Goal: Navigation & Orientation: Find specific page/section

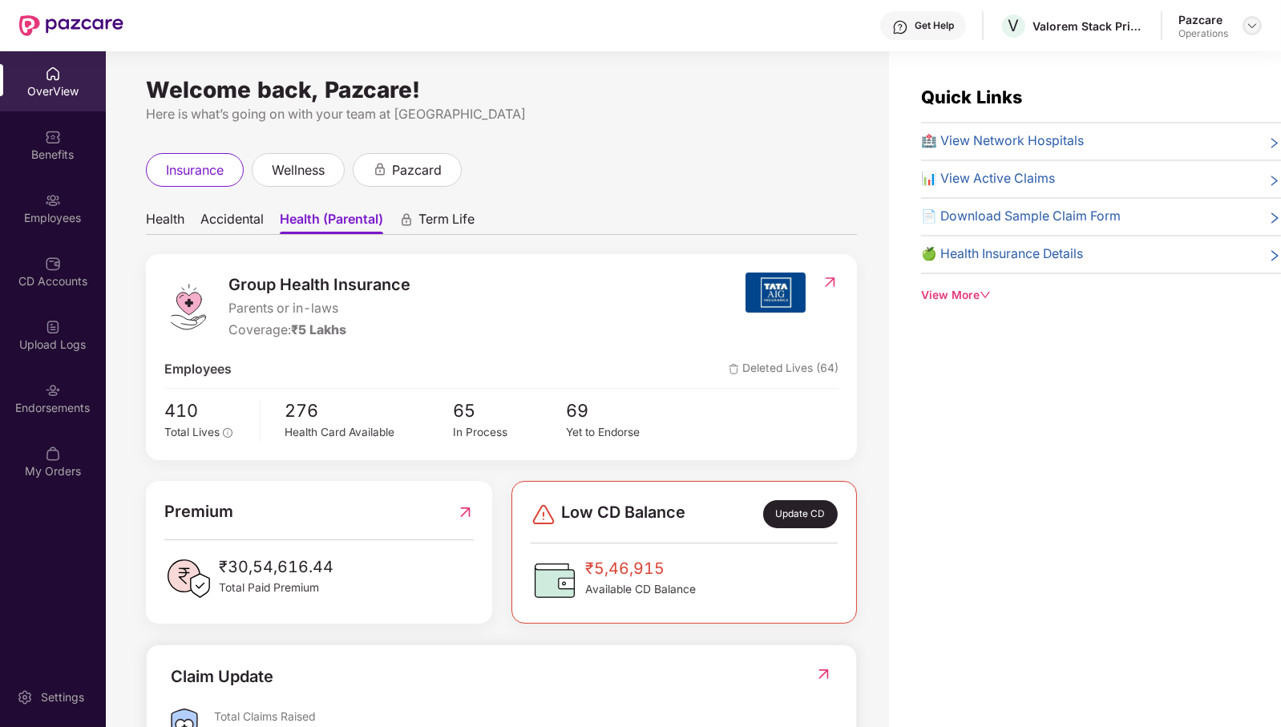
click at [1253, 18] on div at bounding box center [1252, 25] width 19 height 19
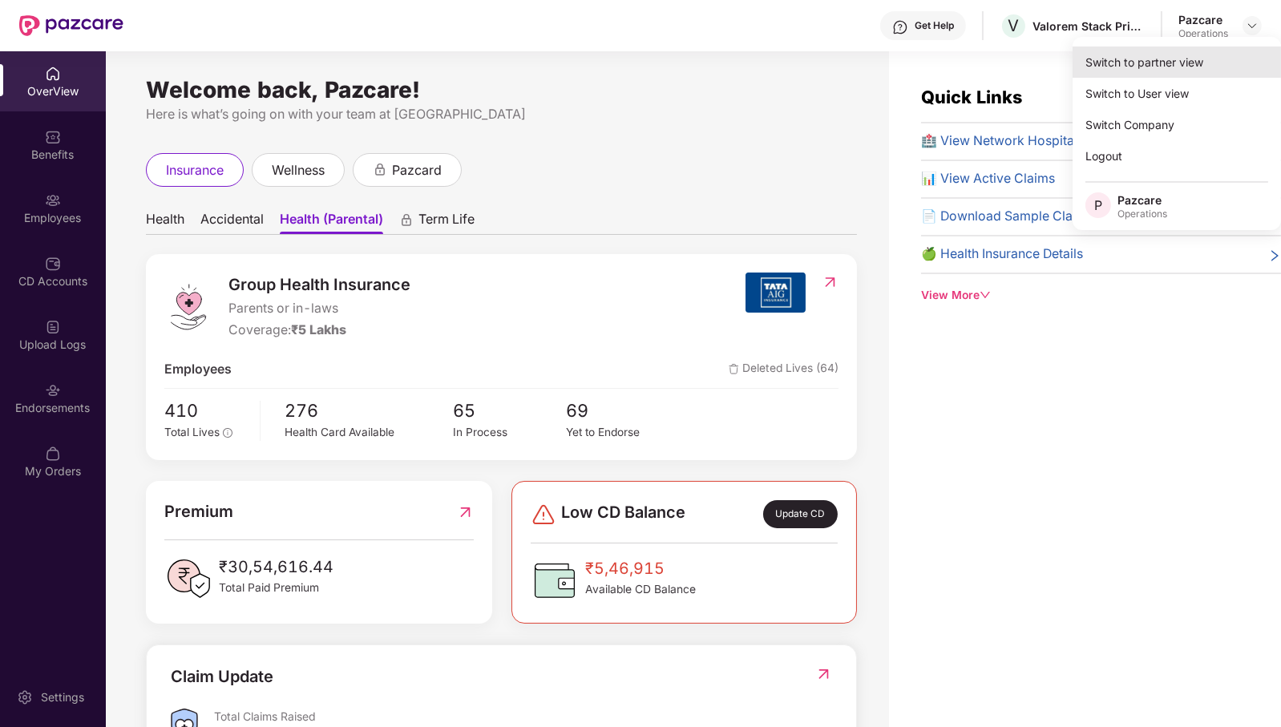
click at [1214, 55] on div "Switch to partner view" at bounding box center [1177, 61] width 208 height 31
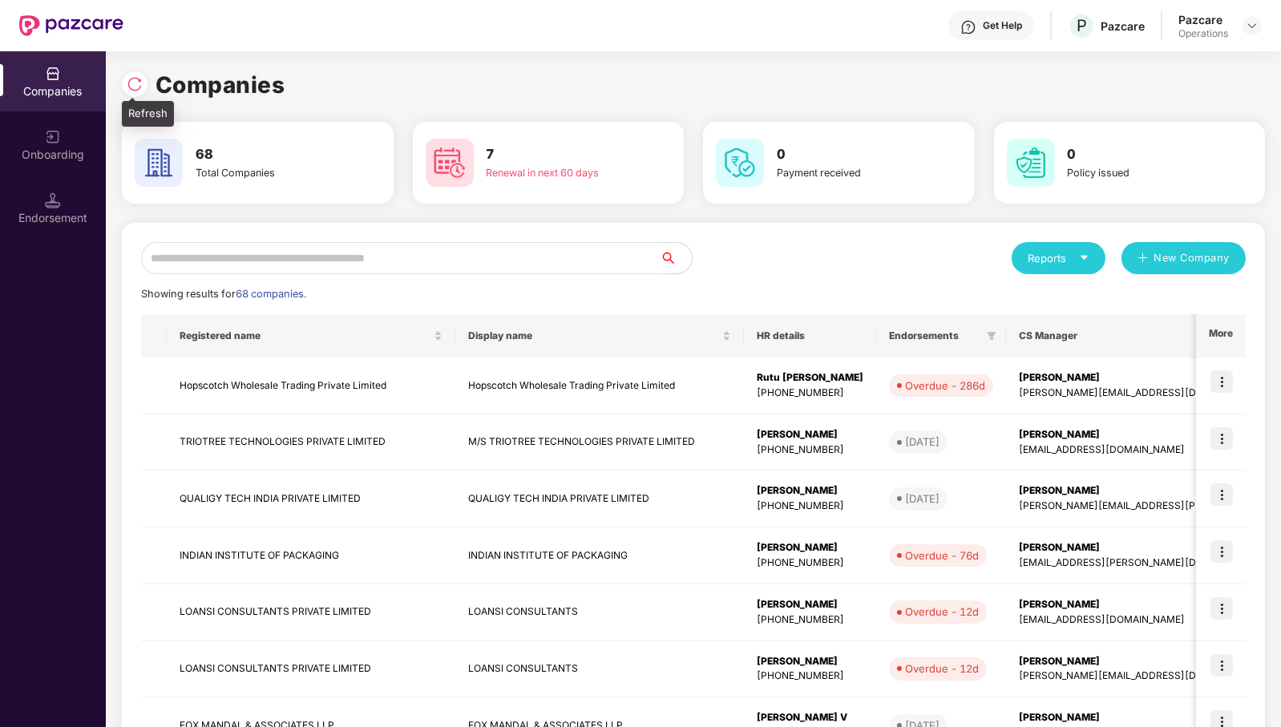
click at [135, 91] on img at bounding box center [135, 84] width 16 height 16
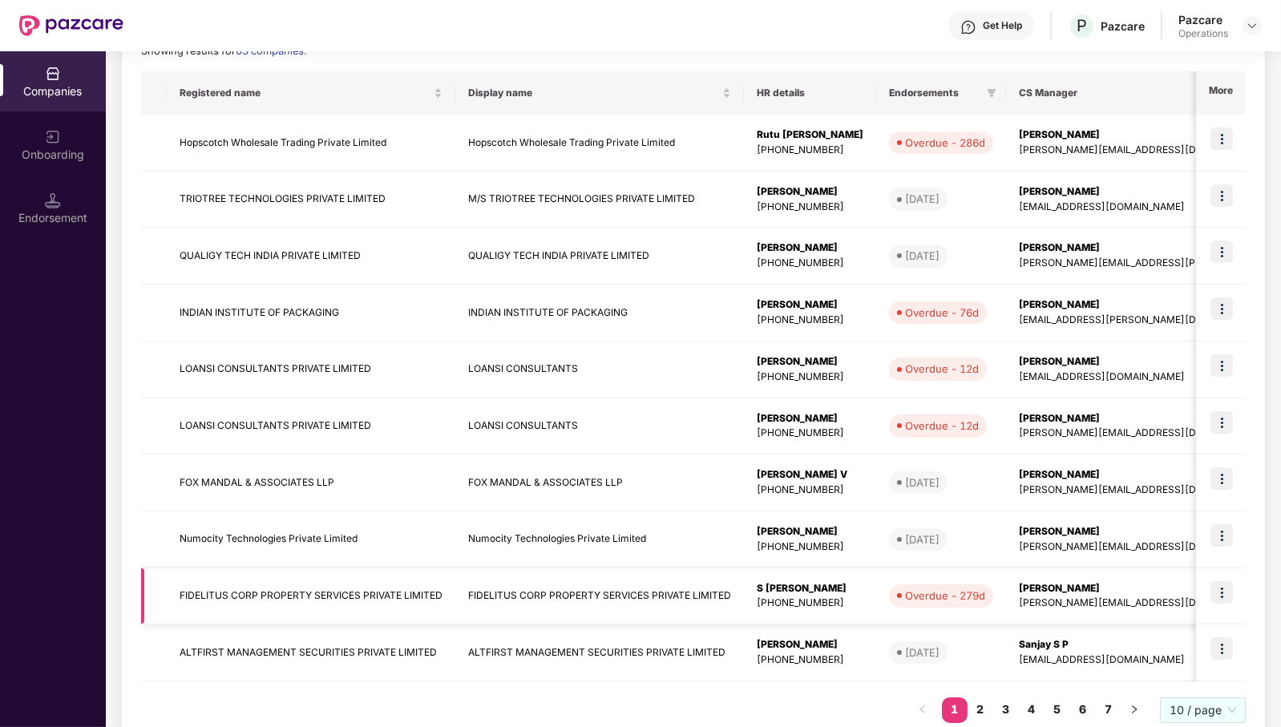
scroll to position [283, 0]
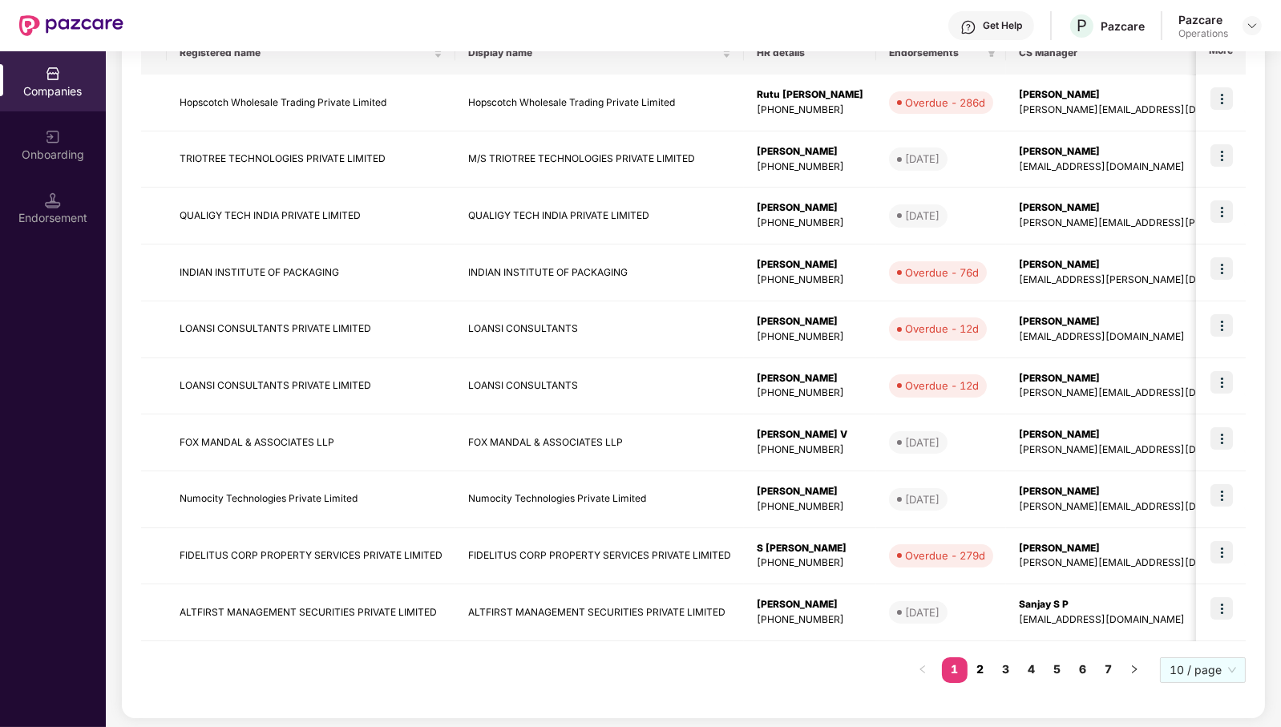
click at [980, 661] on link "2" at bounding box center [981, 669] width 26 height 24
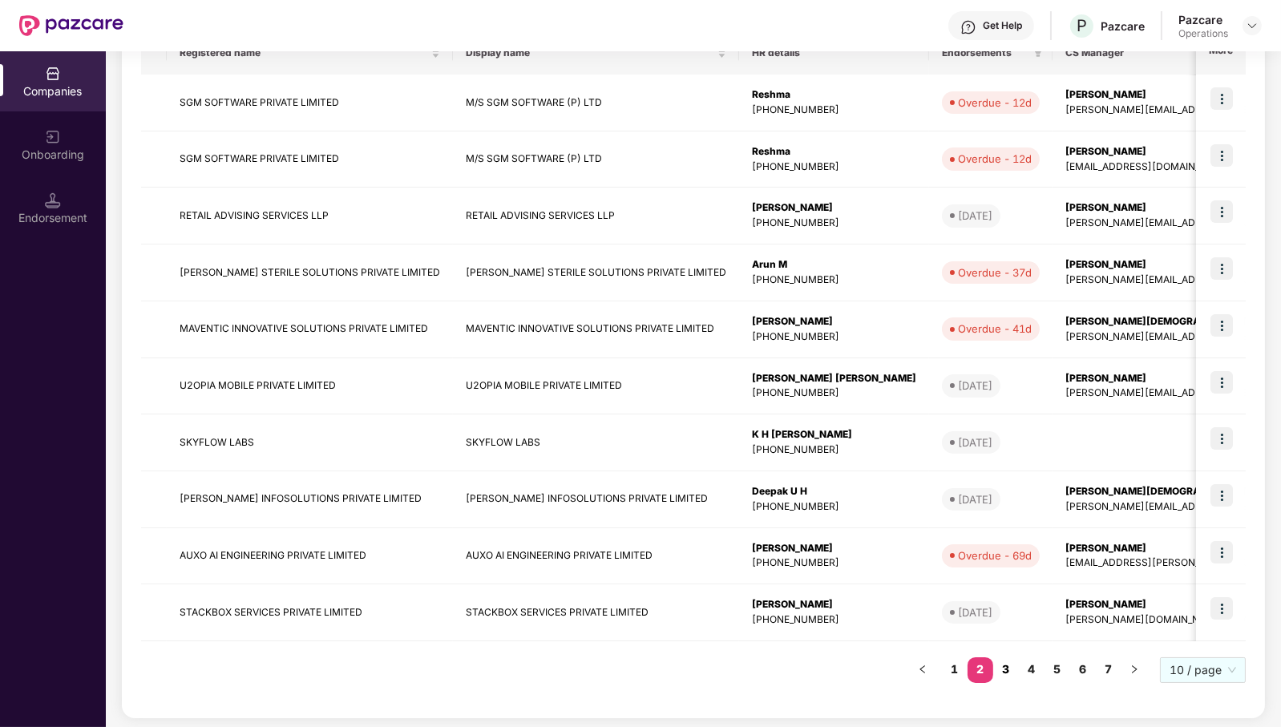
click at [1010, 661] on link "3" at bounding box center [1006, 669] width 26 height 24
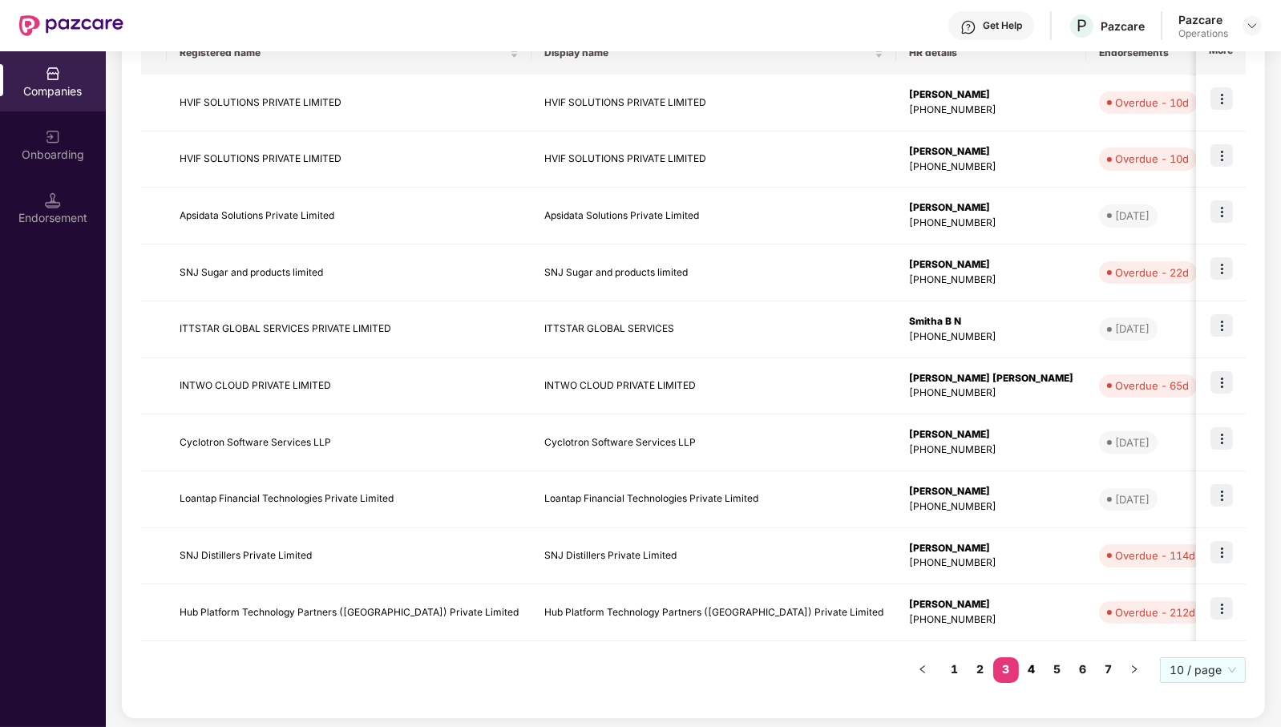
click at [1033, 666] on link "4" at bounding box center [1032, 669] width 26 height 24
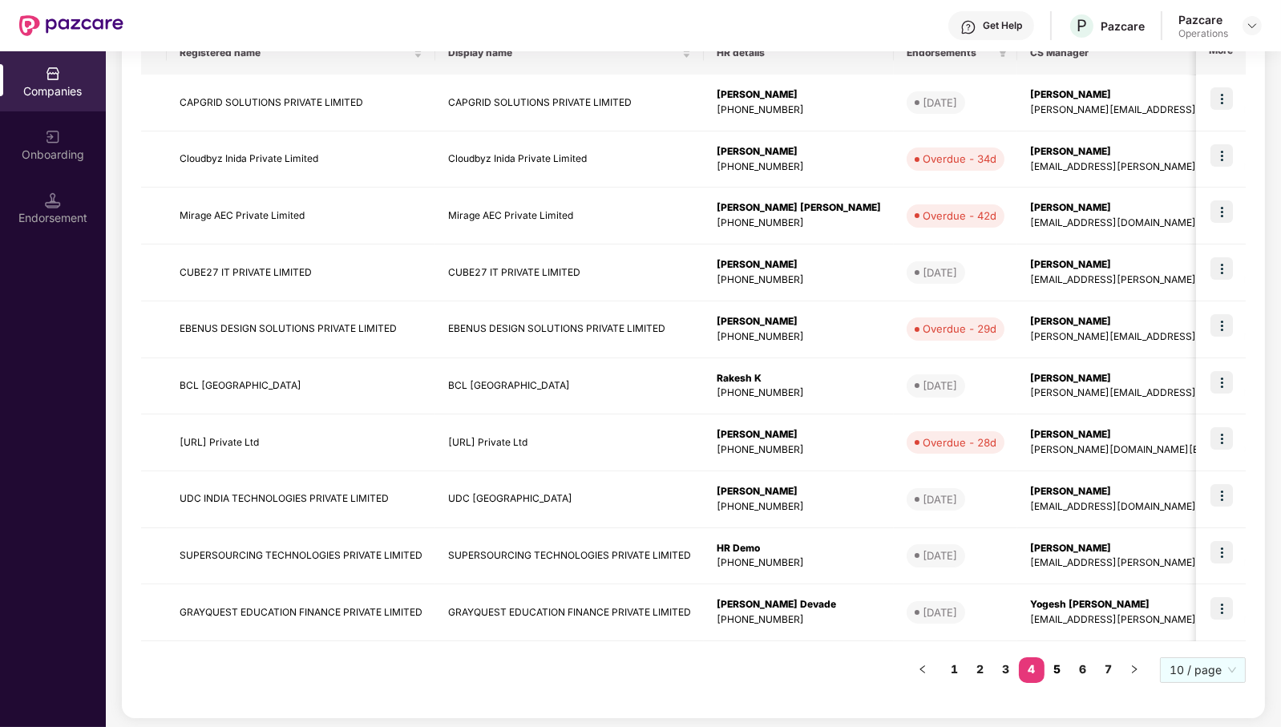
click at [1062, 660] on link "5" at bounding box center [1058, 669] width 26 height 24
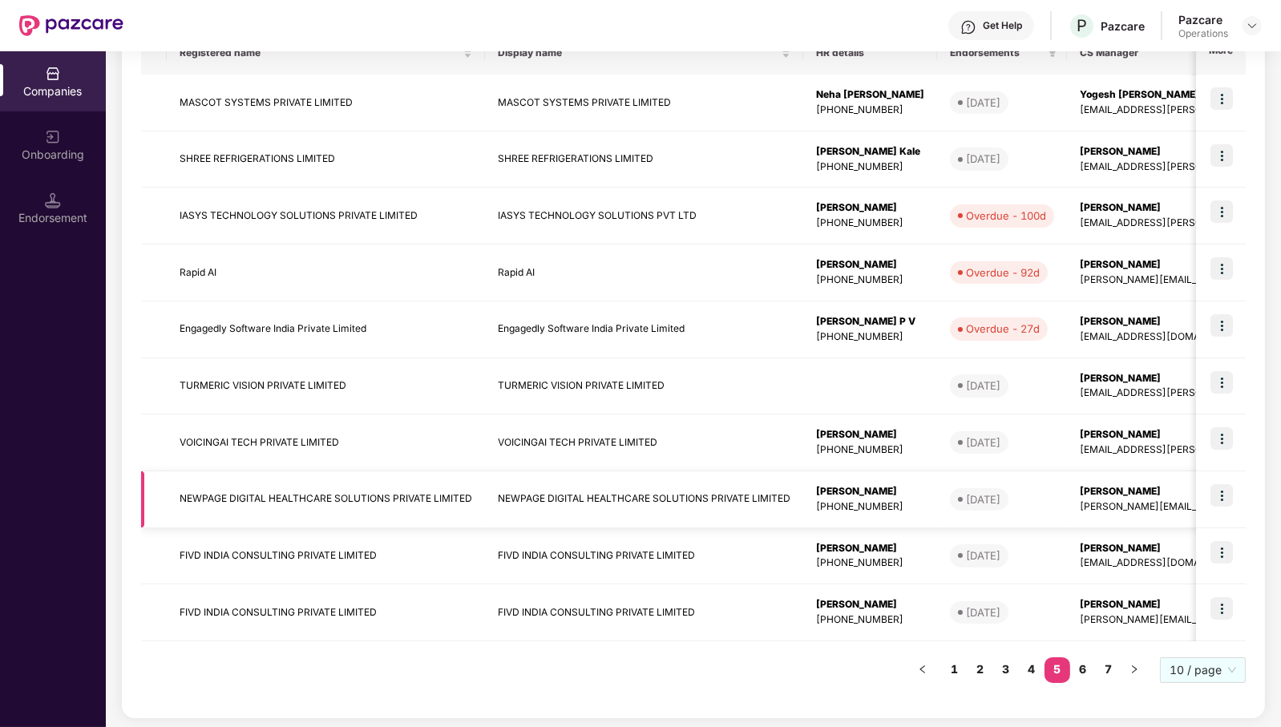
scroll to position [282, 0]
click at [1076, 660] on link "6" at bounding box center [1083, 670] width 26 height 24
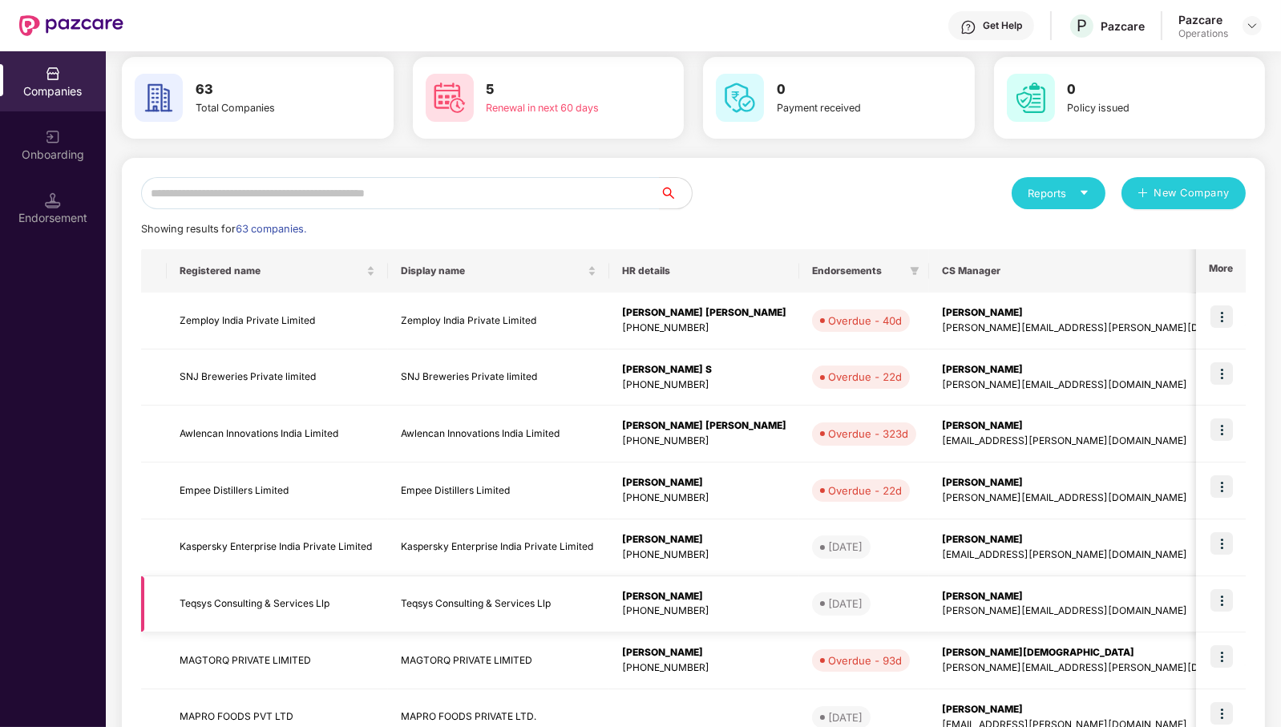
scroll to position [0, 0]
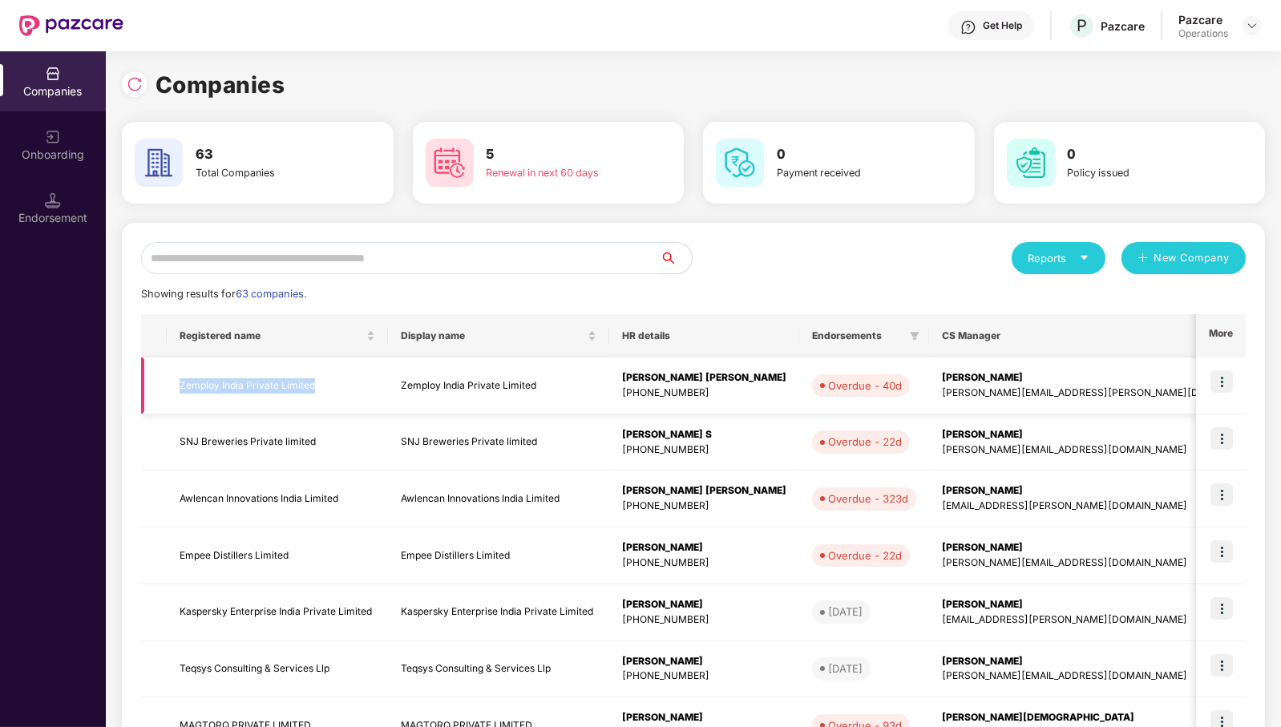
drag, startPoint x: 317, startPoint y: 382, endPoint x: 178, endPoint y: 386, distance: 138.8
click at [178, 386] on td "Zemploy India Private Limited" at bounding box center [277, 386] width 221 height 57
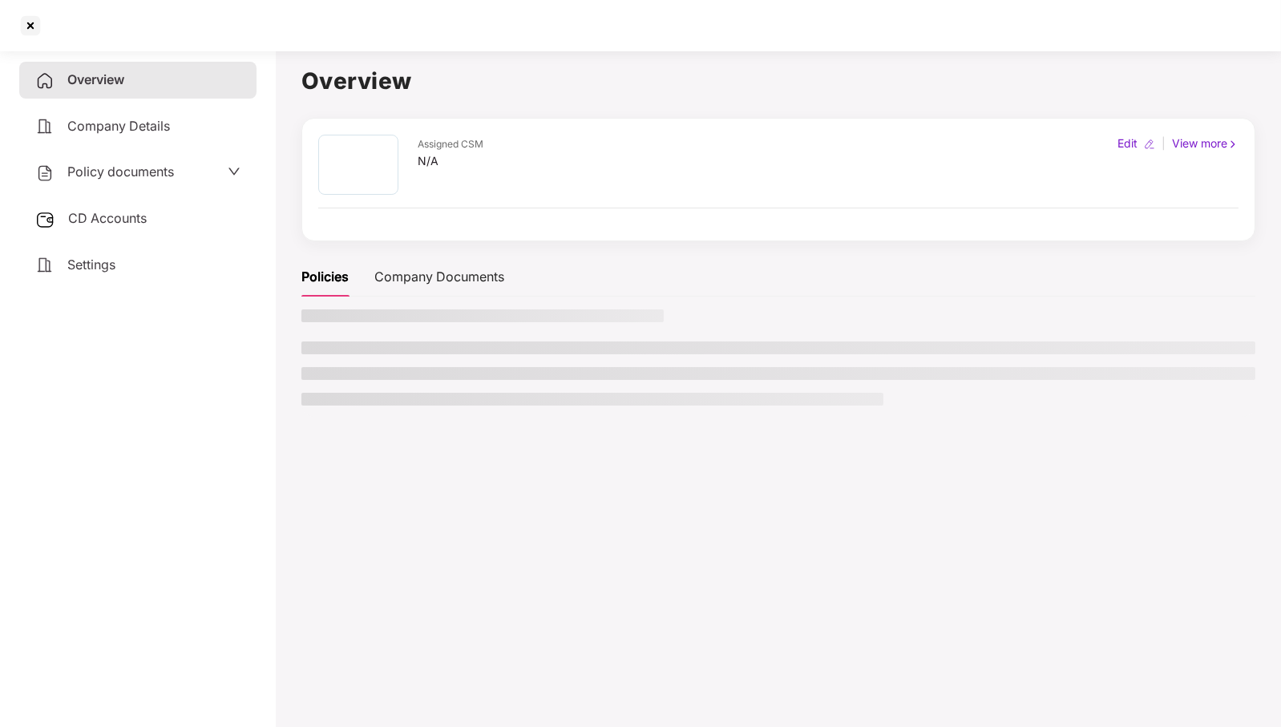
copy td "Zemploy India Private Limited"
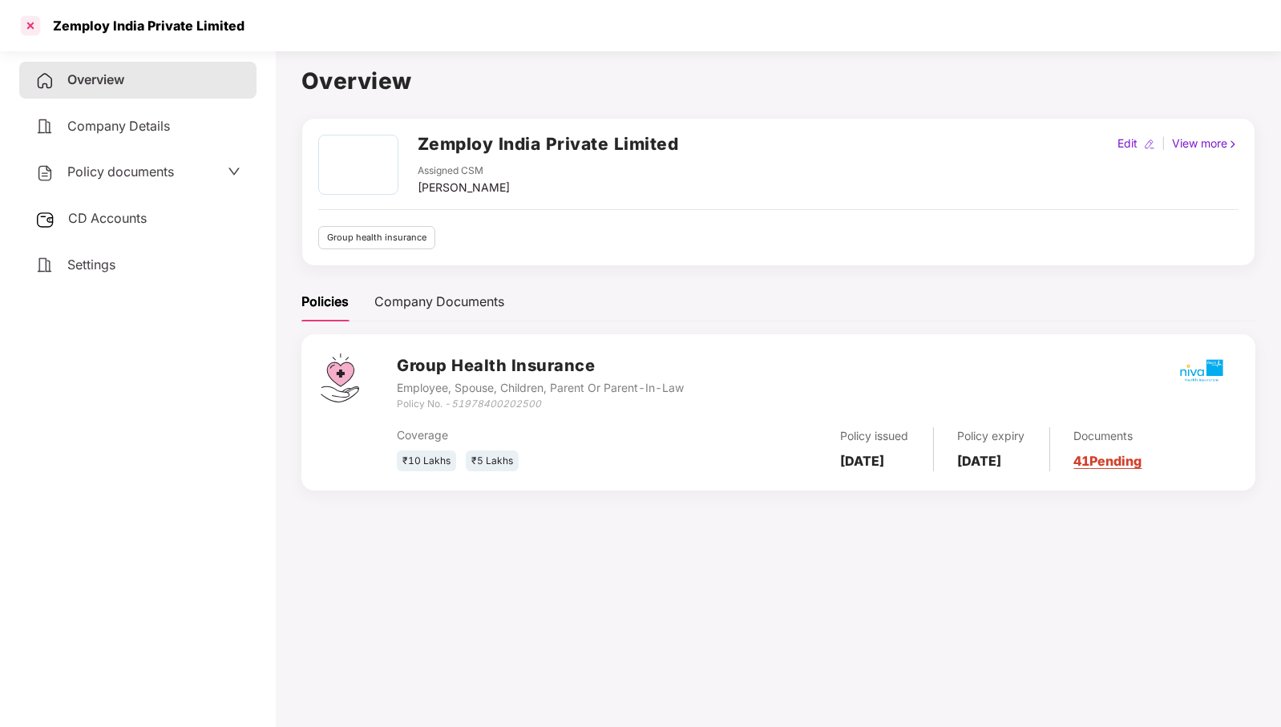
click at [23, 36] on div at bounding box center [31, 26] width 26 height 26
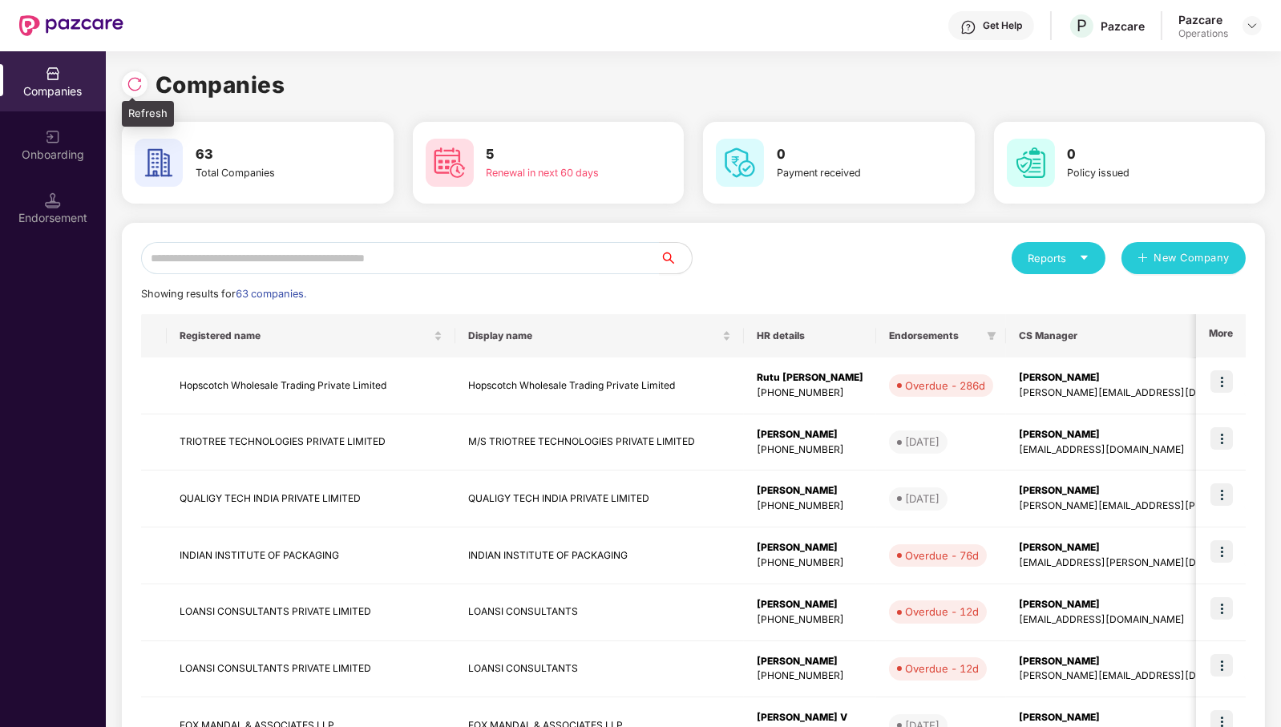
click at [133, 87] on img at bounding box center [135, 84] width 16 height 16
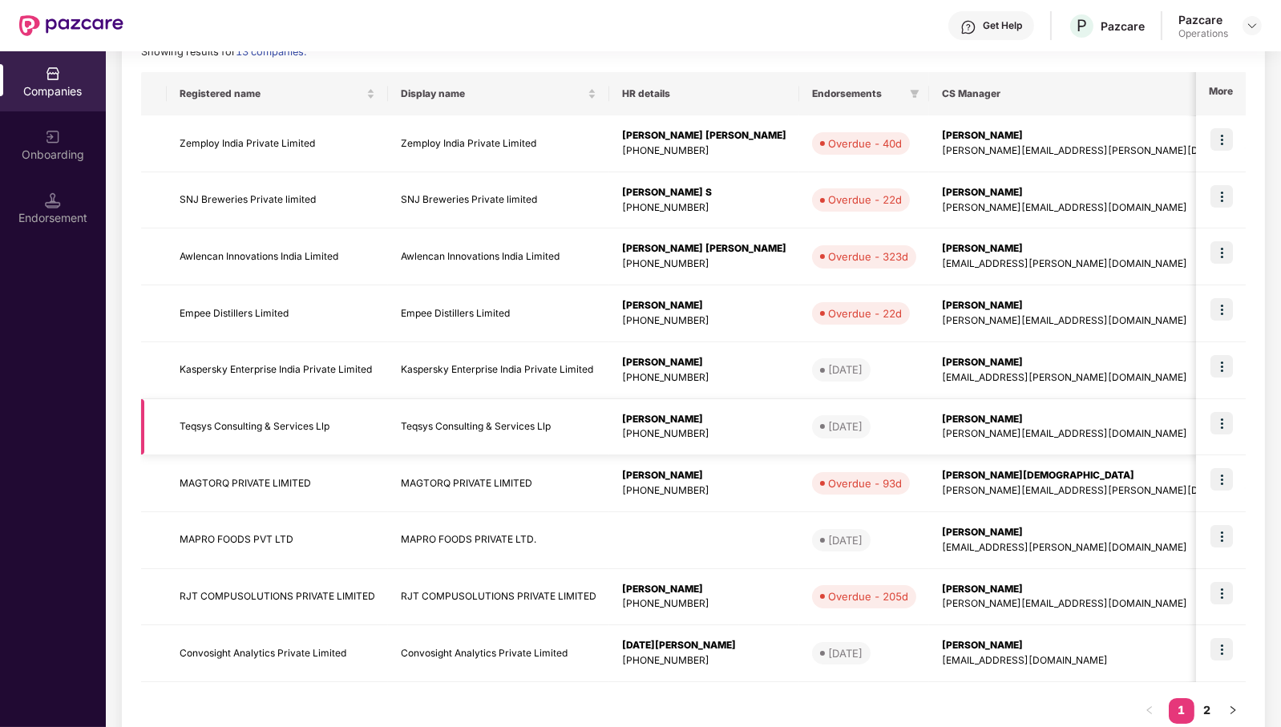
scroll to position [283, 0]
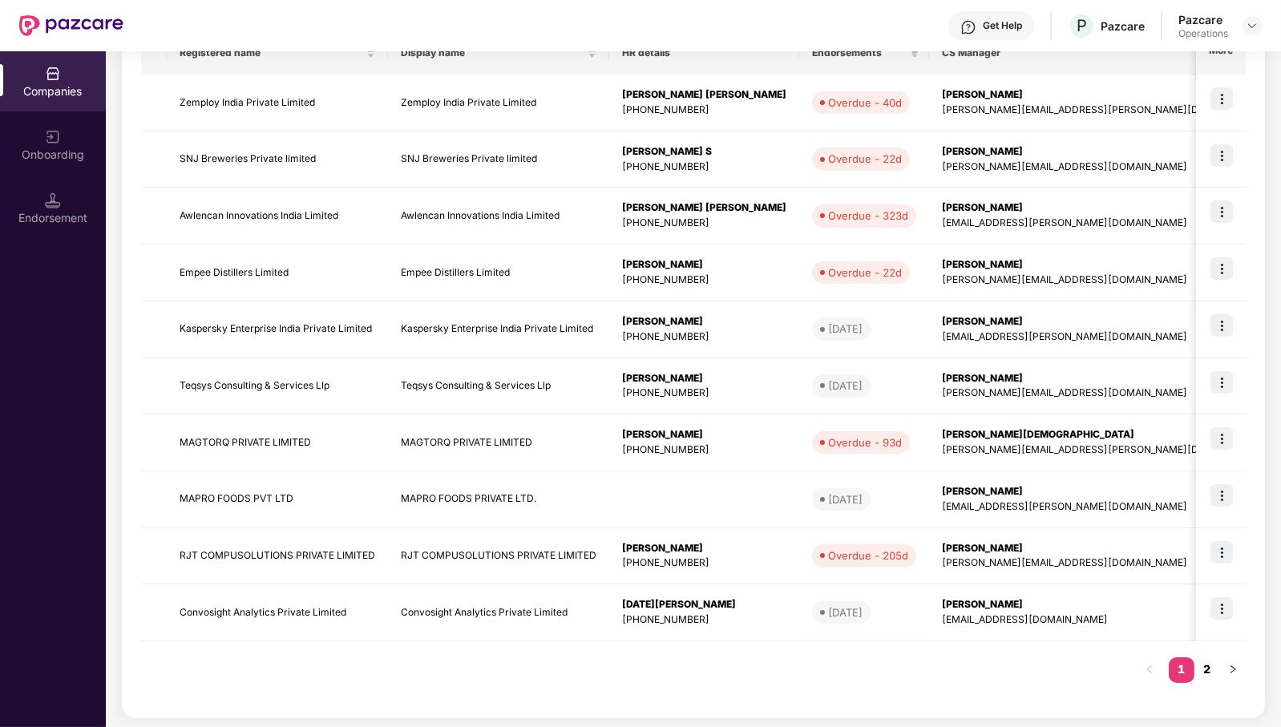
click at [1205, 657] on link "2" at bounding box center [1207, 669] width 26 height 24
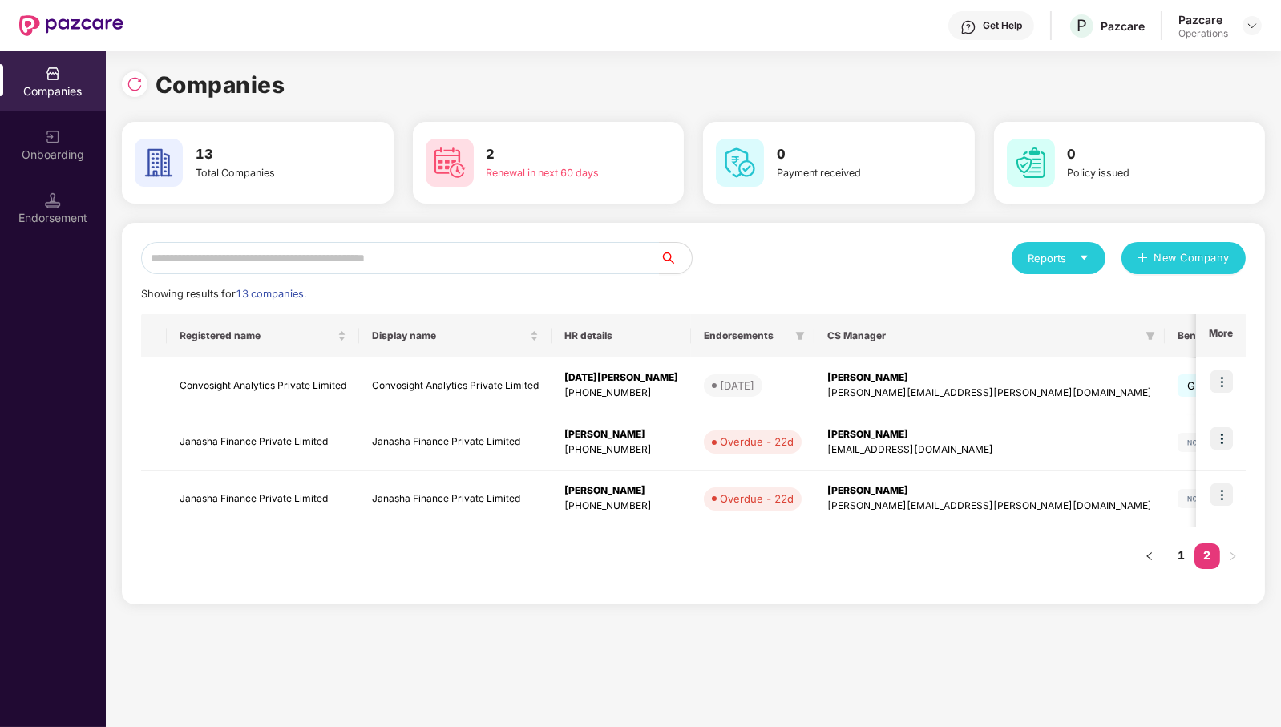
scroll to position [0, 0]
click at [137, 87] on img at bounding box center [135, 84] width 16 height 16
